Goal: Complete application form: Complete application form

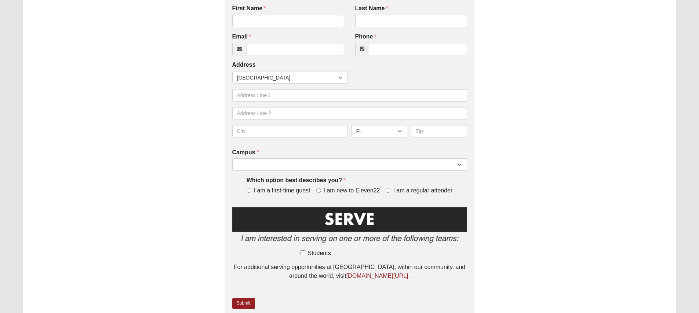
scroll to position [257, 0]
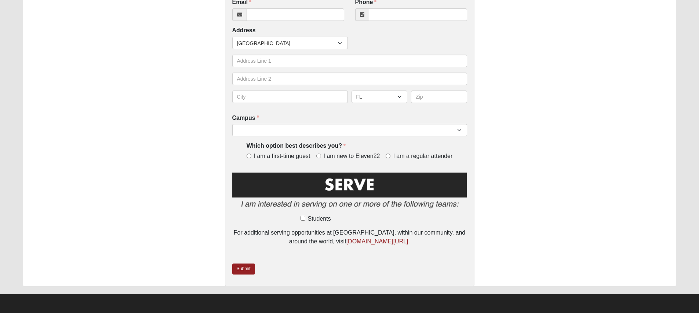
click at [446, 156] on span "I am a regular attender" at bounding box center [422, 156] width 59 height 8
click at [390, 156] on input "I am a regular attender" at bounding box center [388, 156] width 5 height 5
radio input "true"
click at [304, 219] on input "Students" at bounding box center [302, 218] width 5 height 5
checkbox input "true"
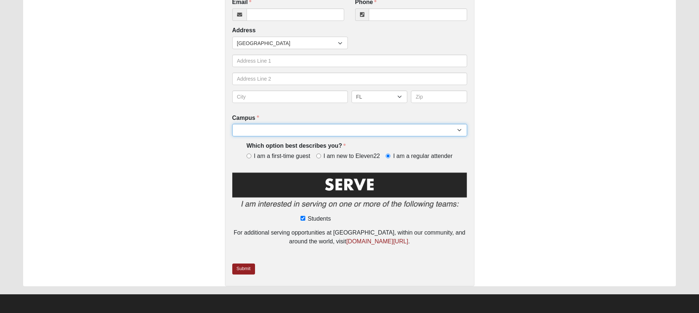
click at [271, 135] on select "Arlington Baymeadows Eleven22 Online [PERSON_NAME][GEOGRAPHIC_DATA] Jesup [GEOG…" at bounding box center [349, 130] width 235 height 12
select select "3"
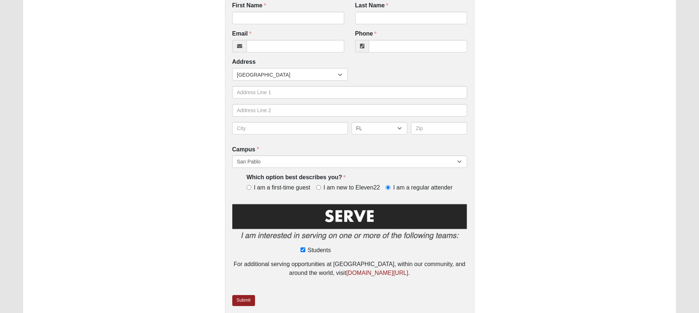
scroll to position [180, 0]
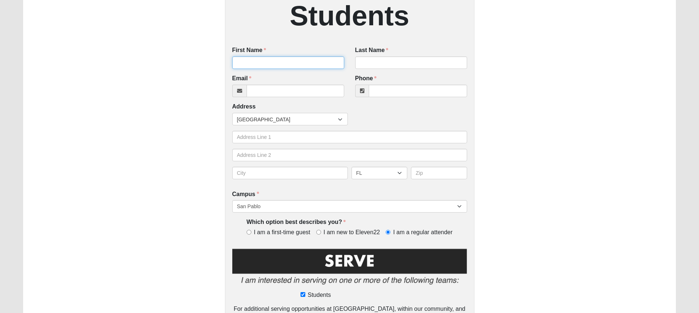
click at [266, 58] on input "First Name" at bounding box center [288, 62] width 112 height 12
type input "Allie"
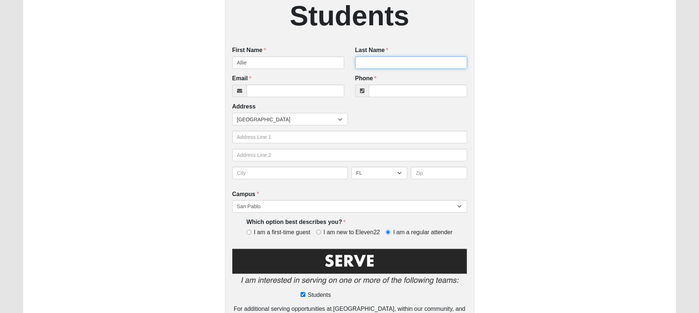
click at [377, 65] on input "Last Name" at bounding box center [411, 62] width 112 height 12
type input "[DEMOGRAPHIC_DATA]"
click at [289, 88] on input "Email" at bounding box center [295, 91] width 98 height 12
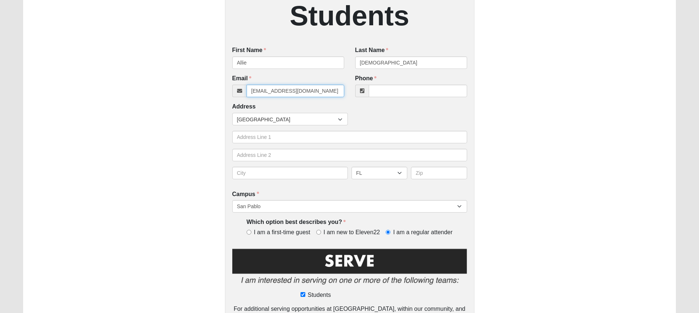
type input "[EMAIL_ADDRESS][DOMAIN_NAME]"
click at [393, 84] on div "Phone Phone is required." at bounding box center [411, 85] width 112 height 23
click at [391, 94] on input "Phone" at bounding box center [418, 91] width 98 height 12
type input "[PHONE_NUMBER]"
type input "[STREET_ADDRESS]"
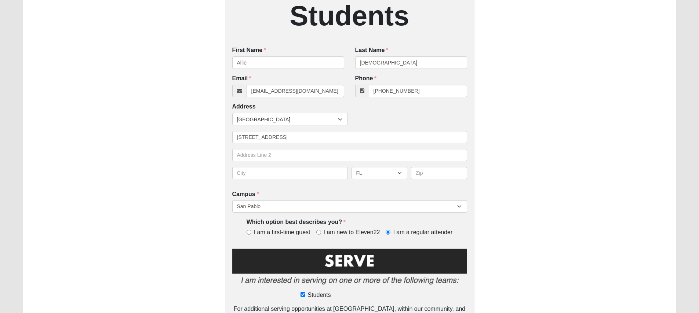
type input "610"
type input "[GEOGRAPHIC_DATA]"
type input "32216-1800"
drag, startPoint x: 288, startPoint y: 139, endPoint x: 219, endPoint y: 138, distance: 69.0
click at [219, 138] on div "Serve In Students First Name [PERSON_NAME] First Name is required. Last Name Ja…" at bounding box center [349, 110] width 653 height 504
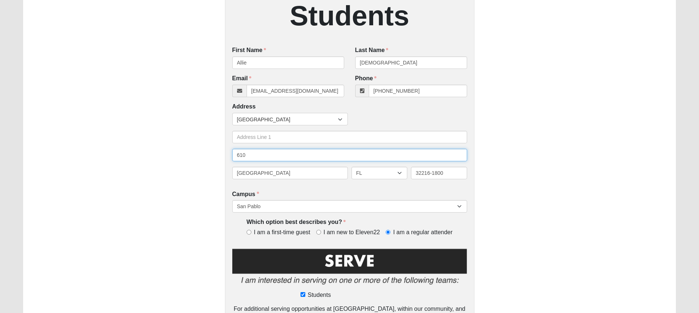
drag, startPoint x: 275, startPoint y: 157, endPoint x: 218, endPoint y: 156, distance: 56.9
click at [218, 156] on div "Serve In Students First Name [PERSON_NAME] First Name is required. Last Name Ja…" at bounding box center [349, 110] width 653 height 504
drag, startPoint x: 270, startPoint y: 179, endPoint x: 215, endPoint y: 177, distance: 55.8
click at [215, 177] on div "Serve In Students First Name [PERSON_NAME] First Name is required. Last Name Ja…" at bounding box center [349, 110] width 653 height 504
type input "Jacksonvill"
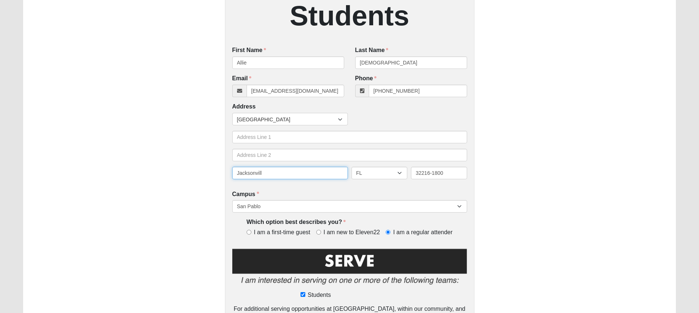
drag, startPoint x: 283, startPoint y: 174, endPoint x: 209, endPoint y: 170, distance: 74.5
click at [208, 170] on div "Serve In Students First Name [PERSON_NAME] First Name is required. Last Name Ja…" at bounding box center [349, 110] width 653 height 504
click at [378, 172] on select "AL AK AS AR AZ CA CO CT DE DC FM [GEOGRAPHIC_DATA] [GEOGRAPHIC_DATA] GU HI ID I…" at bounding box center [379, 173] width 56 height 12
drag, startPoint x: 456, startPoint y: 174, endPoint x: 394, endPoint y: 175, distance: 61.6
click at [394, 175] on div "AL AK AS AR AZ CA CO CT DE DC FM [GEOGRAPHIC_DATA] [GEOGRAPHIC_DATA] GU HI ID I…" at bounding box center [349, 176] width 238 height 18
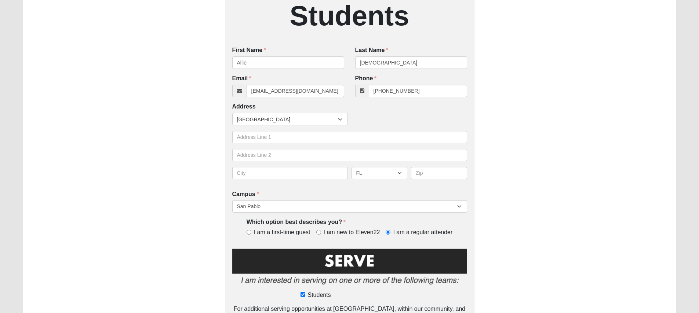
click at [403, 183] on div "AL AK AS AR AZ CA CO CT DE DC FM [GEOGRAPHIC_DATA] [GEOGRAPHIC_DATA] GU HI ID I…" at bounding box center [349, 176] width 238 height 18
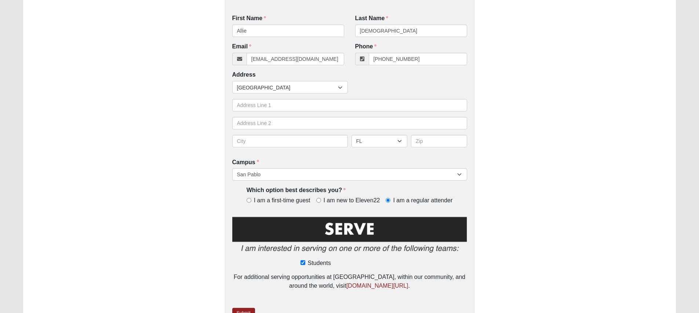
scroll to position [213, 0]
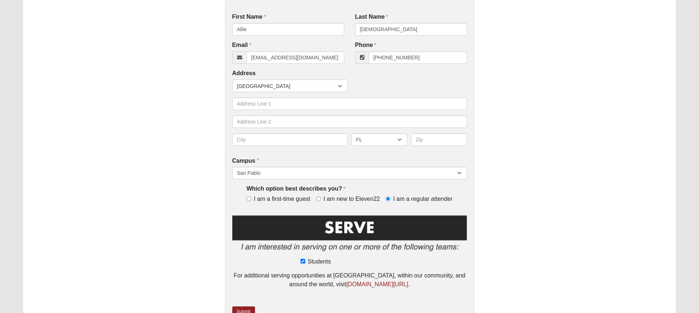
click at [358, 235] on img at bounding box center [349, 235] width 235 height 42
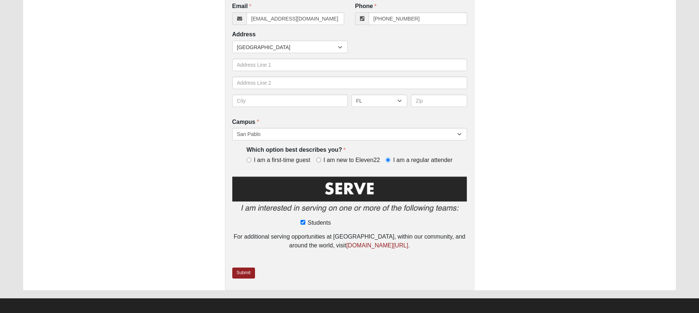
scroll to position [257, 0]
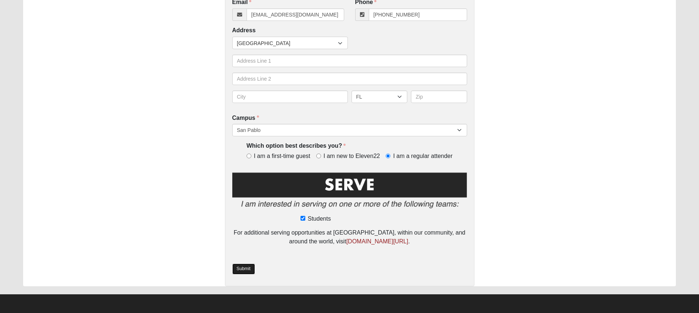
click at [246, 264] on link "Submit" at bounding box center [243, 269] width 23 height 11
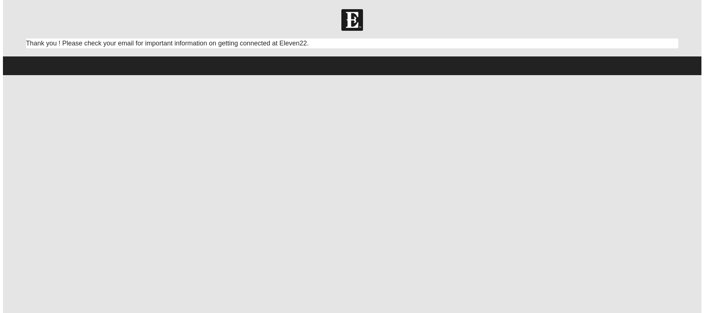
scroll to position [0, 0]
